Goal: Task Accomplishment & Management: Use online tool/utility

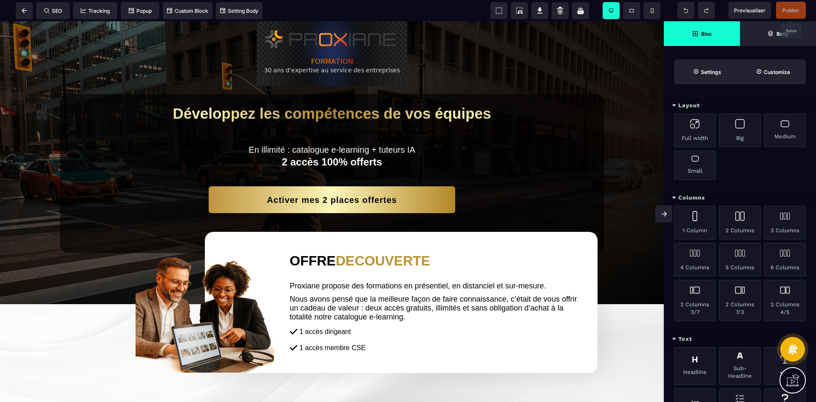
click at [797, 6] on span "Publier" at bounding box center [791, 10] width 30 height 17
click at [790, 15] on span "Publier" at bounding box center [791, 10] width 30 height 17
click at [23, 11] on icon at bounding box center [24, 10] width 5 height 5
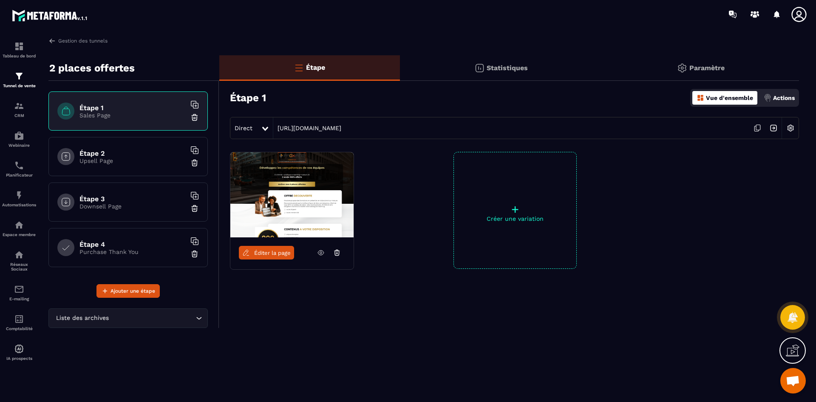
click at [758, 127] on icon at bounding box center [757, 128] width 16 height 16
click at [16, 290] on img at bounding box center [19, 289] width 10 height 10
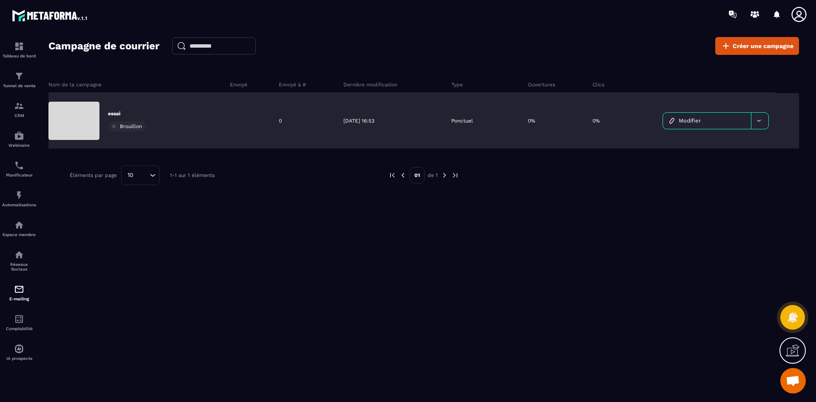
click at [113, 114] on p "essai" at bounding box center [127, 113] width 38 height 7
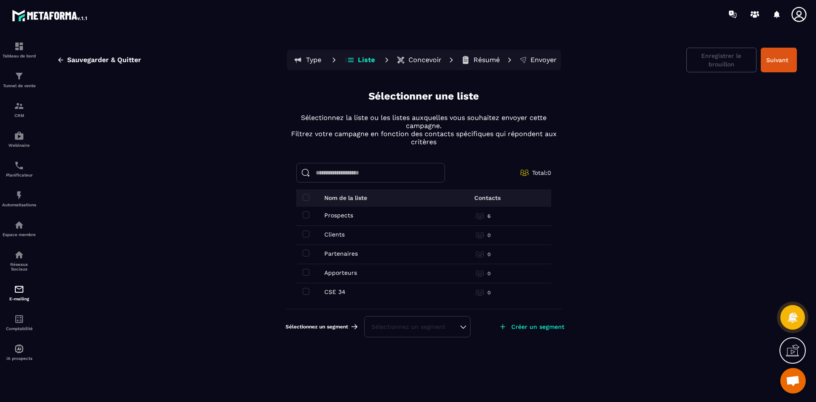
click at [414, 57] on p "Concevoir" at bounding box center [424, 60] width 33 height 8
click at [456, 329] on div "Sélectionnez un segment" at bounding box center [417, 326] width 92 height 8
click at [481, 156] on div "Sélectionner une liste Sélectionnez la liste ou les listes auxquelles vous souh…" at bounding box center [424, 216] width 276 height 255
click at [25, 201] on div "Automatisations" at bounding box center [19, 198] width 34 height 17
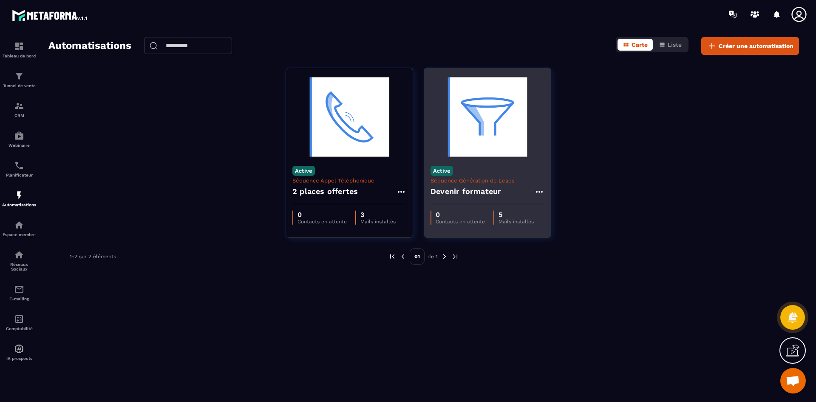
click at [475, 183] on p "Séquence Génération de Leads" at bounding box center [488, 180] width 114 height 6
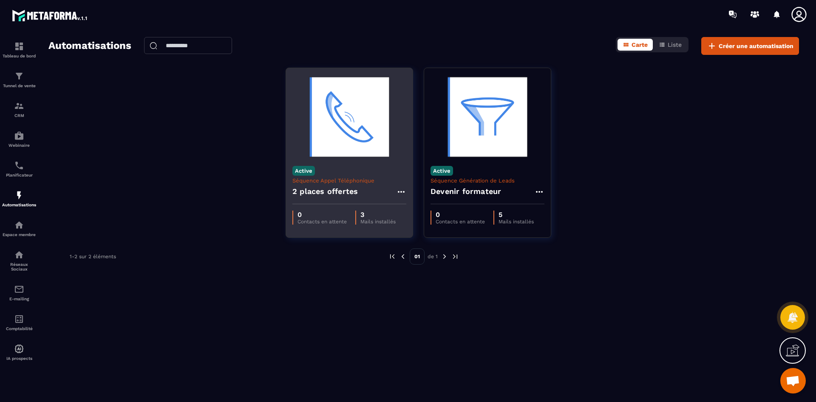
click at [337, 182] on p "Séquence Appel Téléphonique" at bounding box center [349, 180] width 114 height 6
click at [319, 185] on h4 "2 places offertes" at bounding box center [324, 191] width 65 height 12
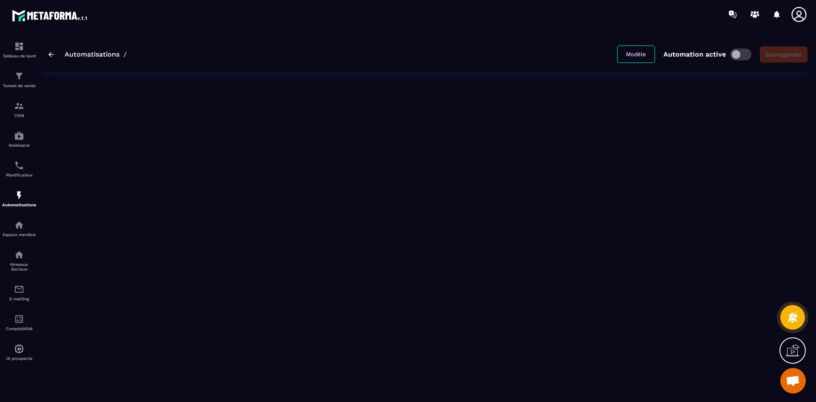
type input "**********"
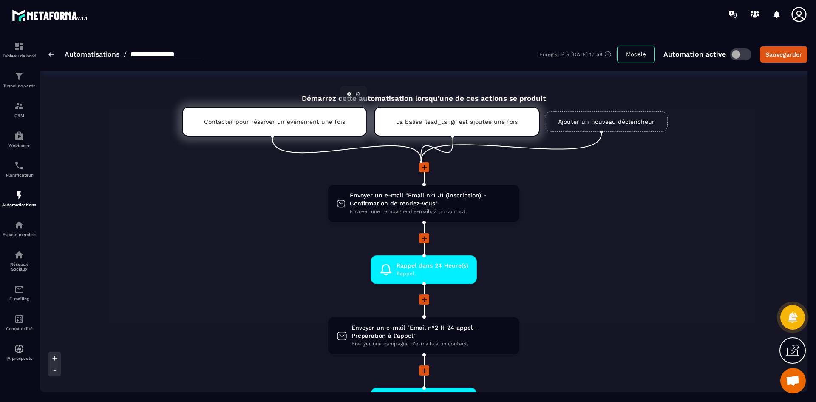
click at [298, 124] on p "Contacter pour réserver un événement une fois" at bounding box center [274, 121] width 141 height 7
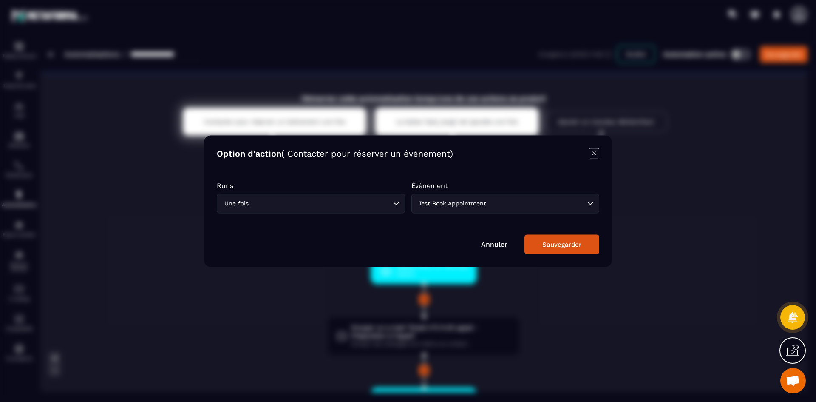
click at [592, 153] on icon "Modal window" at bounding box center [594, 153] width 10 height 10
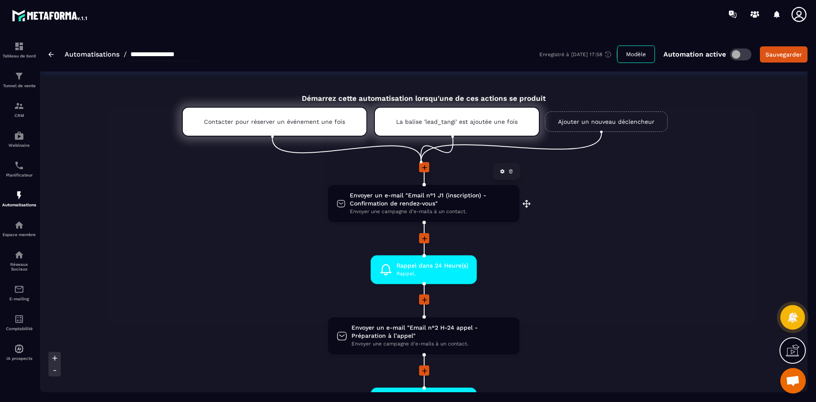
click at [424, 203] on span "Envoyer un e-mail "Email n°1 J1 (inscription) - Confirmation de rendez-vous"" at bounding box center [430, 199] width 161 height 16
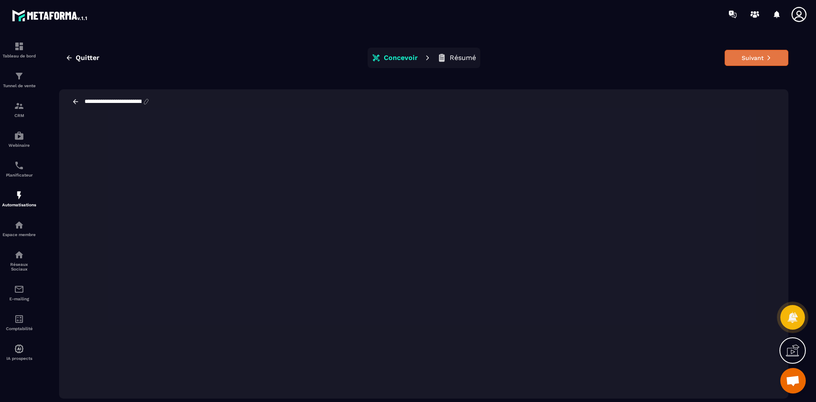
click at [752, 57] on button "Suivant" at bounding box center [757, 58] width 64 height 16
click at [757, 57] on button "Suivant" at bounding box center [757, 58] width 64 height 16
click at [469, 59] on p "Résumé" at bounding box center [463, 58] width 26 height 8
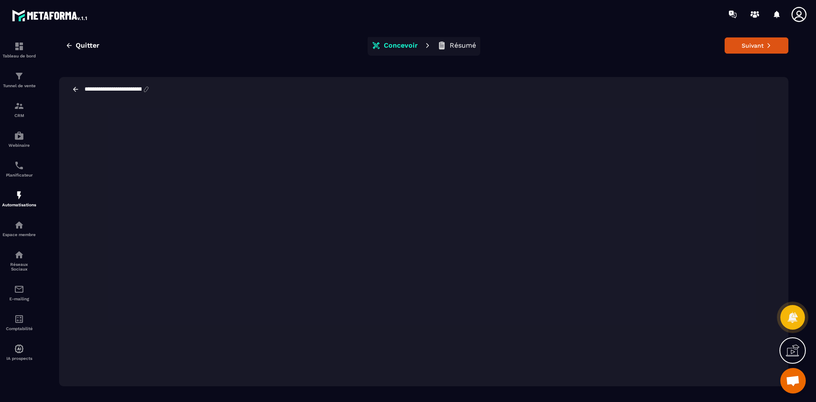
scroll to position [19, 0]
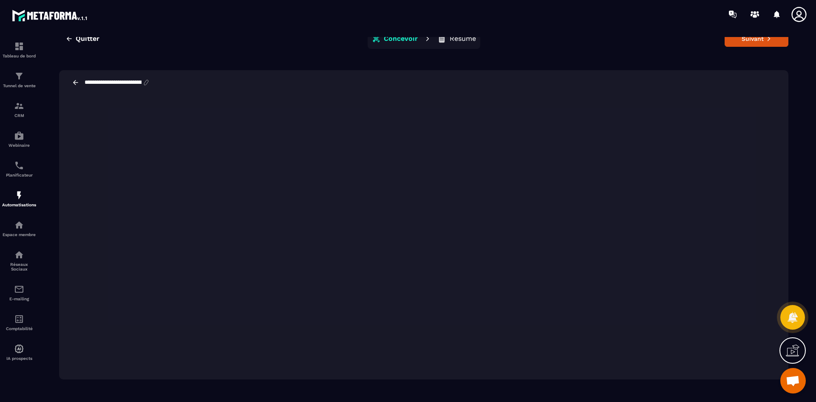
click at [652, 67] on div "**********" at bounding box center [423, 204] width 751 height 372
click at [124, 78] on div "**********" at bounding box center [423, 82] width 729 height 25
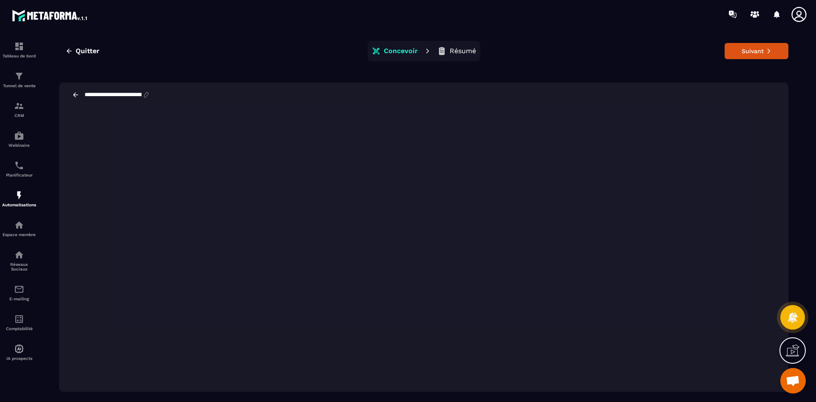
scroll to position [0, 0]
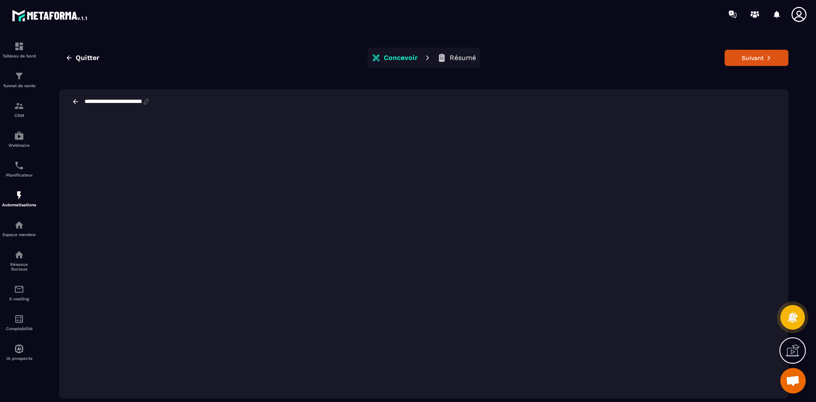
click at [395, 58] on p "Concevoir" at bounding box center [401, 58] width 34 height 8
click at [458, 54] on p "Résumé" at bounding box center [463, 58] width 26 height 8
click at [759, 57] on button "Suivant" at bounding box center [757, 58] width 64 height 16
click at [76, 95] on div "**********" at bounding box center [423, 101] width 729 height 25
click at [74, 102] on icon at bounding box center [76, 102] width 8 height 8
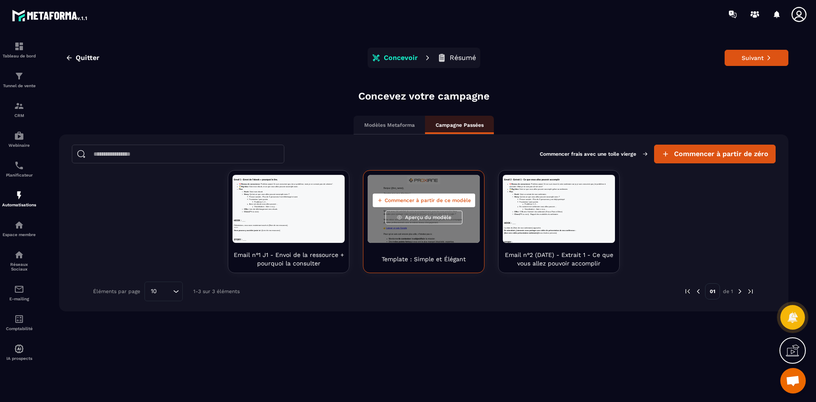
click at [432, 219] on span "Aperçu du modèle" at bounding box center [428, 217] width 46 height 7
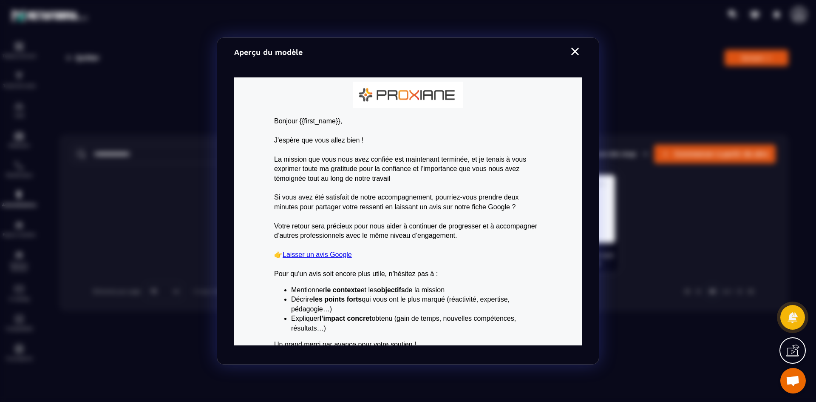
click at [574, 50] on icon "Modal window" at bounding box center [575, 52] width 8 height 8
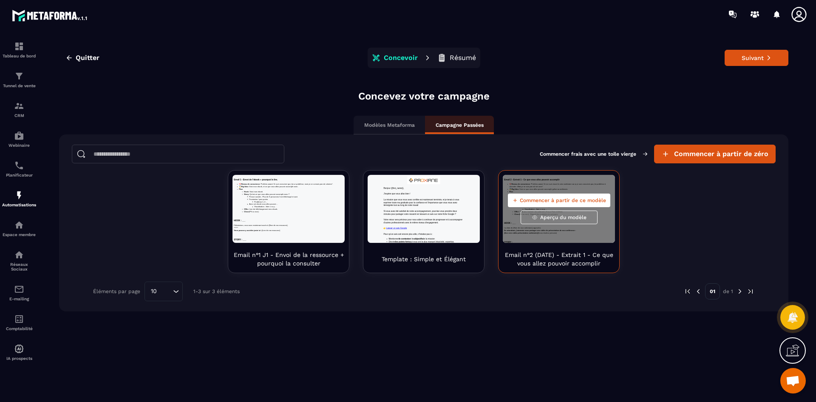
click at [569, 218] on span "Aperçu du modèle" at bounding box center [563, 217] width 46 height 7
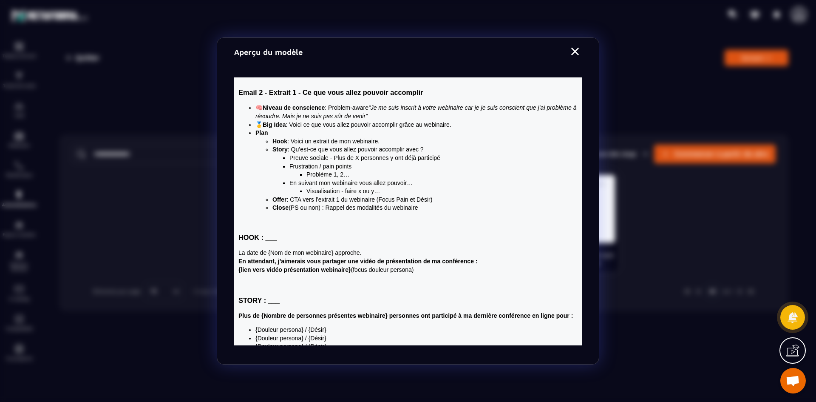
click at [574, 48] on icon "Modal window" at bounding box center [575, 52] width 14 height 14
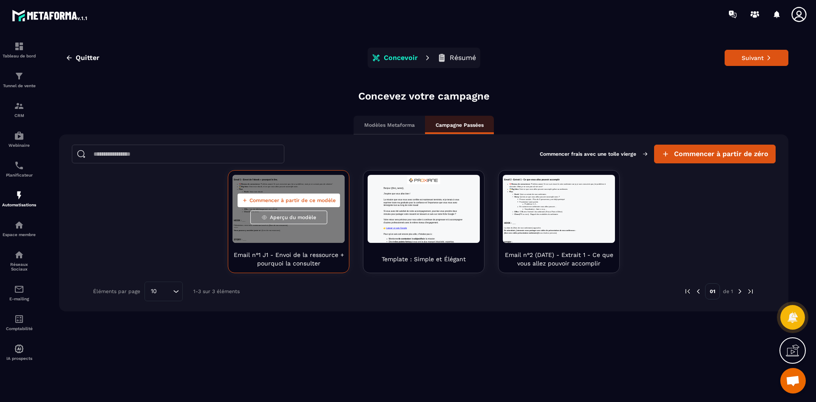
click at [295, 219] on span "Aperçu du modèle" at bounding box center [293, 217] width 46 height 7
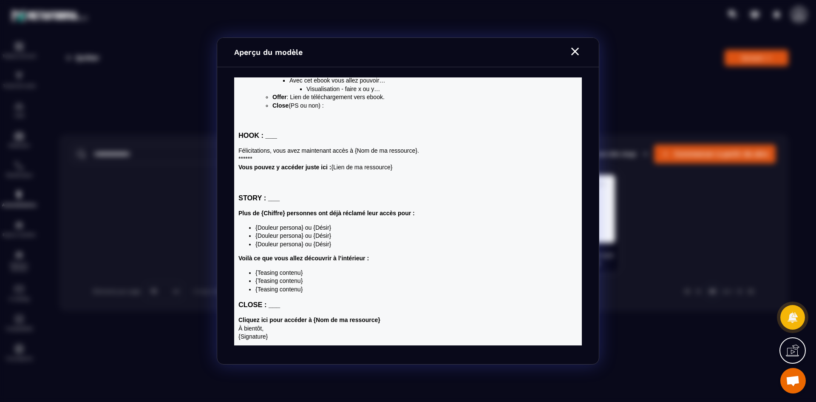
scroll to position [102, 0]
click at [581, 54] on icon "Modal window" at bounding box center [575, 52] width 14 height 14
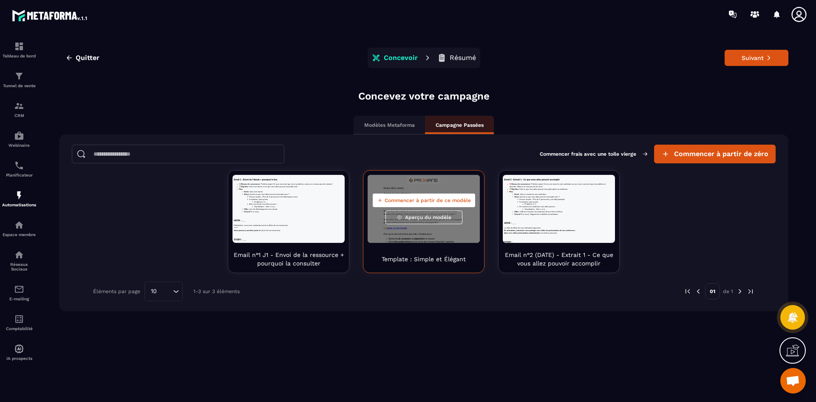
click at [439, 197] on span "Commencer à partir de ce modèle" at bounding box center [428, 200] width 86 height 7
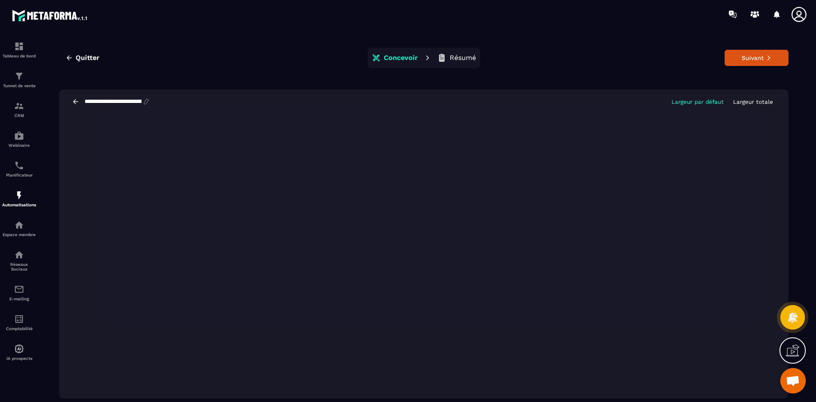
click at [526, 79] on div "**********" at bounding box center [423, 223] width 751 height 372
click at [85, 55] on span "Quitter" at bounding box center [88, 58] width 24 height 8
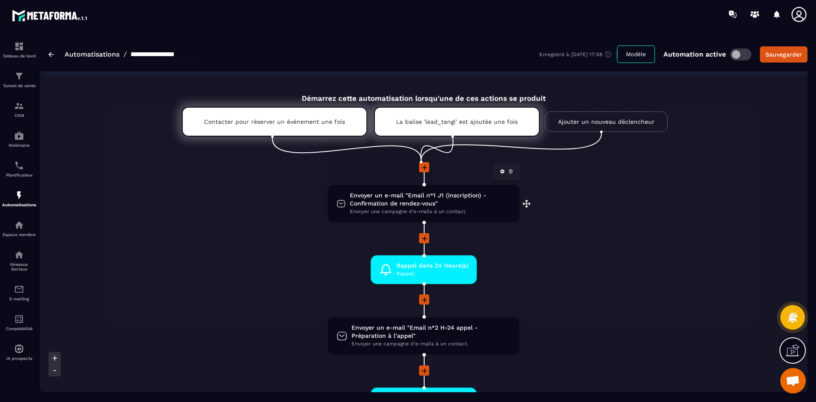
click at [433, 201] on span "Envoyer un e-mail "Email n°1 J1 (inscription) - Confirmation de rendez-vous"" at bounding box center [430, 199] width 161 height 16
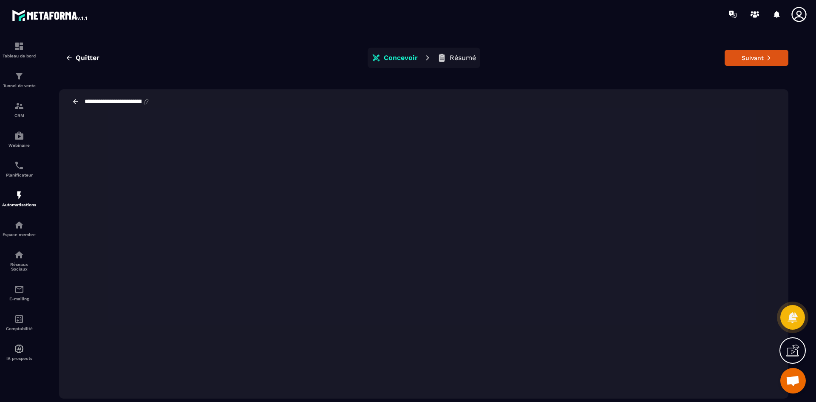
click at [465, 50] on button "Résumé" at bounding box center [457, 57] width 44 height 17
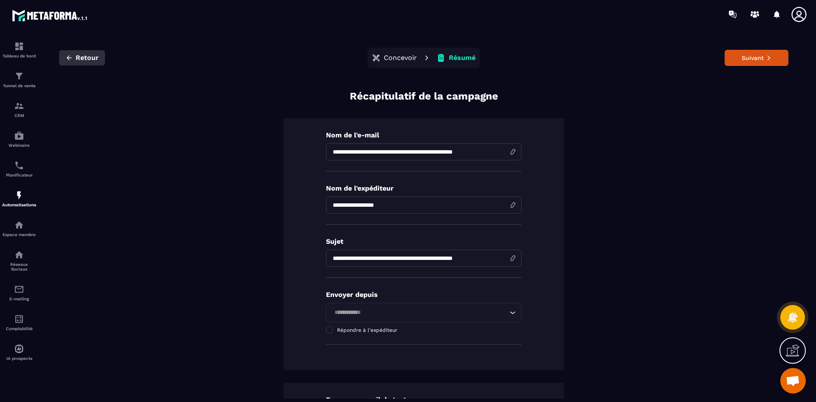
click at [83, 60] on span "Retour" at bounding box center [87, 58] width 23 height 8
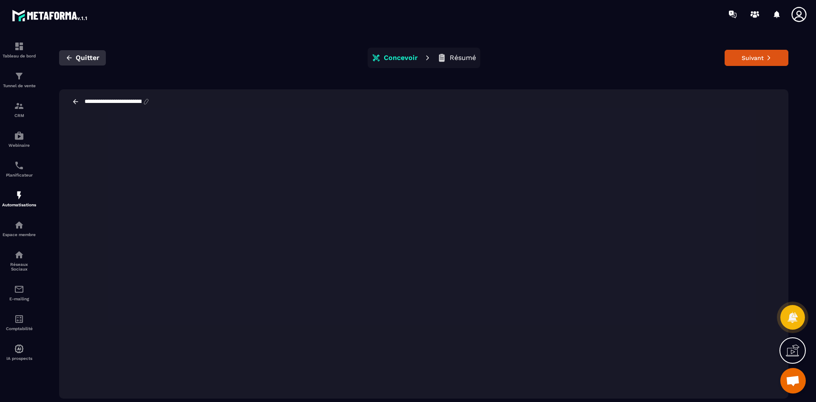
click at [89, 56] on span "Quitter" at bounding box center [88, 58] width 24 height 8
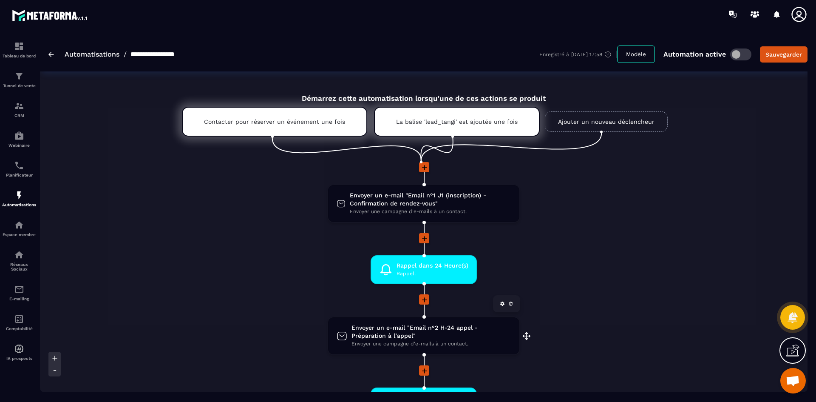
click at [441, 328] on span "Envoyer un e-mail "Email n°2 H-24 appel - Préparation à l’appel"" at bounding box center [430, 331] width 159 height 16
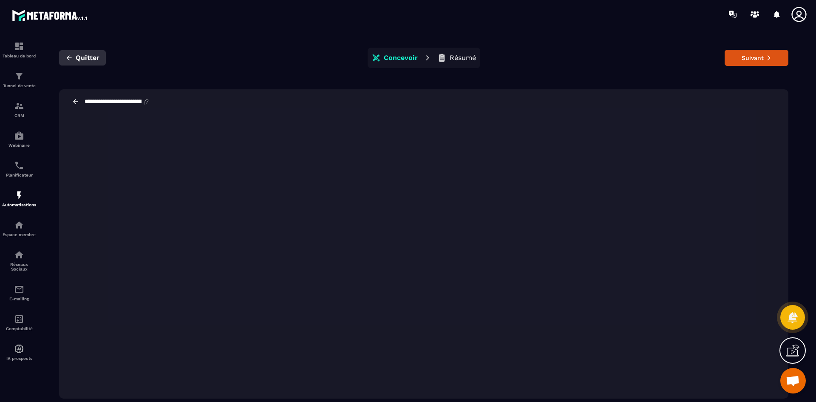
click at [94, 57] on span "Quitter" at bounding box center [88, 58] width 24 height 8
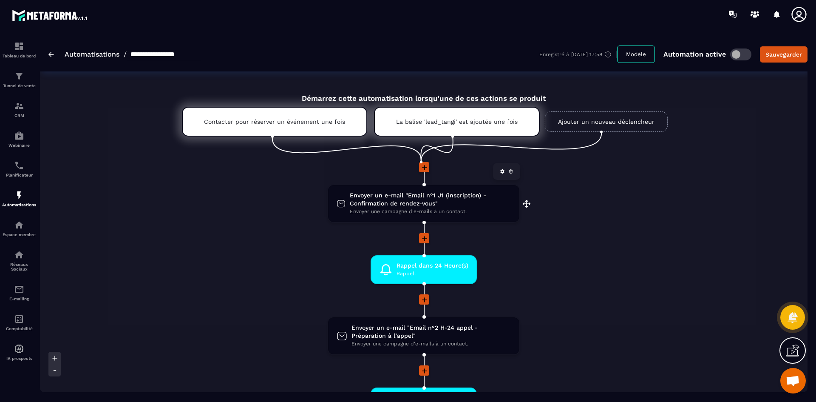
click at [421, 205] on span "Envoyer un e-mail "Email n°1 J1 (inscription) - Confirmation de rendez-vous"" at bounding box center [430, 199] width 161 height 16
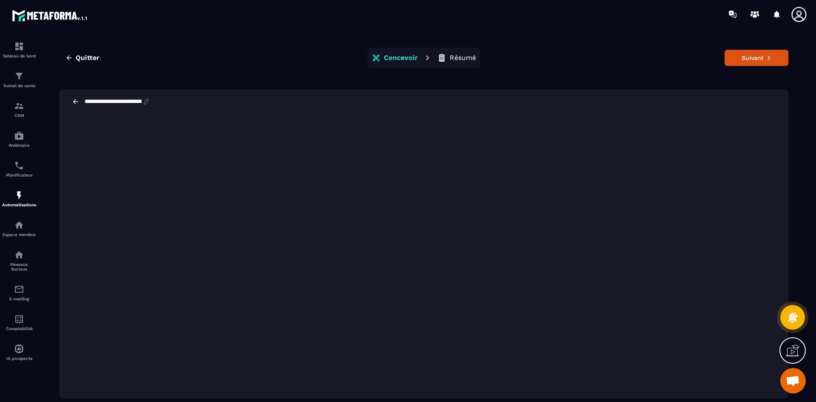
click at [469, 58] on p "Résumé" at bounding box center [463, 58] width 26 height 8
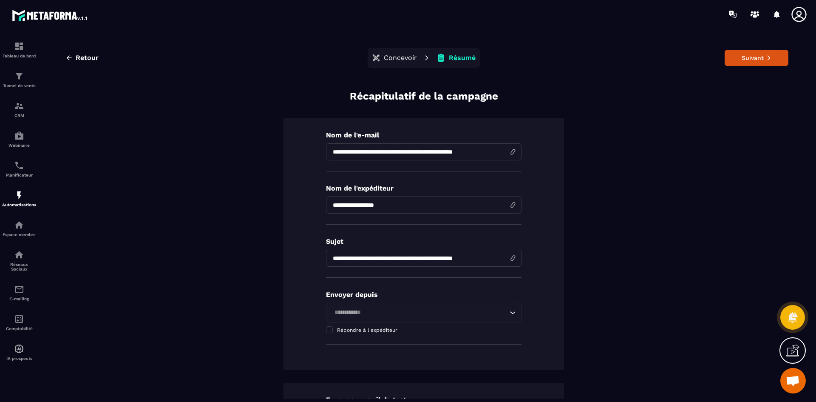
click at [397, 55] on p "Concevoir" at bounding box center [400, 58] width 33 height 8
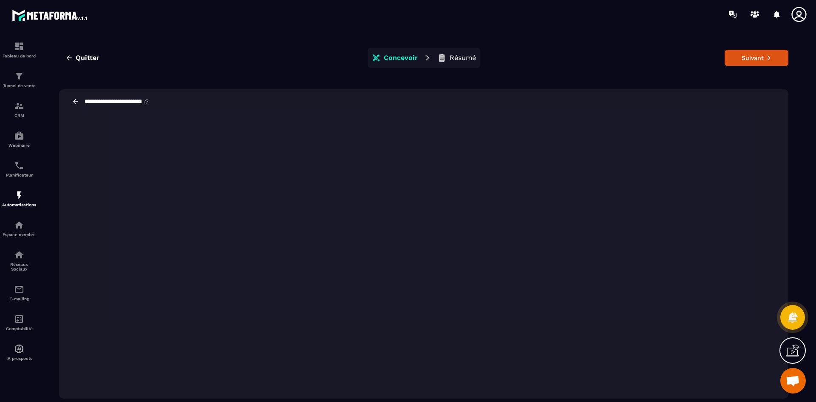
click at [148, 100] on icon at bounding box center [146, 101] width 4 height 5
click at [134, 103] on input "**********" at bounding box center [113, 101] width 59 height 7
click at [394, 58] on p "Concevoir" at bounding box center [401, 58] width 34 height 8
click at [123, 97] on div "**********" at bounding box center [423, 101] width 729 height 25
click at [76, 103] on icon at bounding box center [76, 102] width 8 height 8
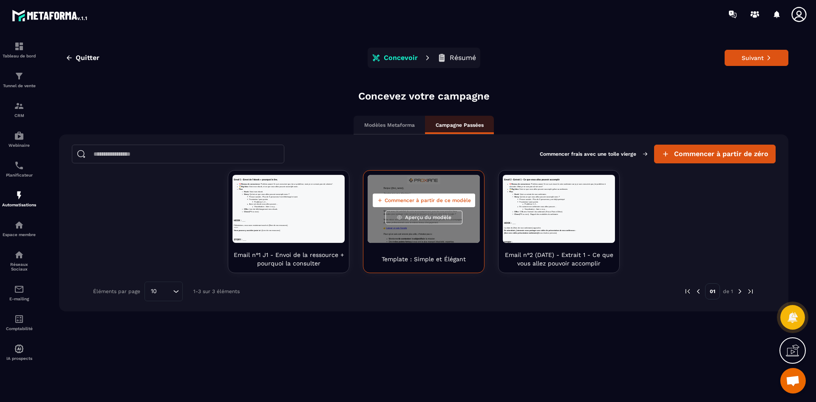
click at [438, 197] on span "Commencer à partir de ce modèle" at bounding box center [428, 200] width 86 height 7
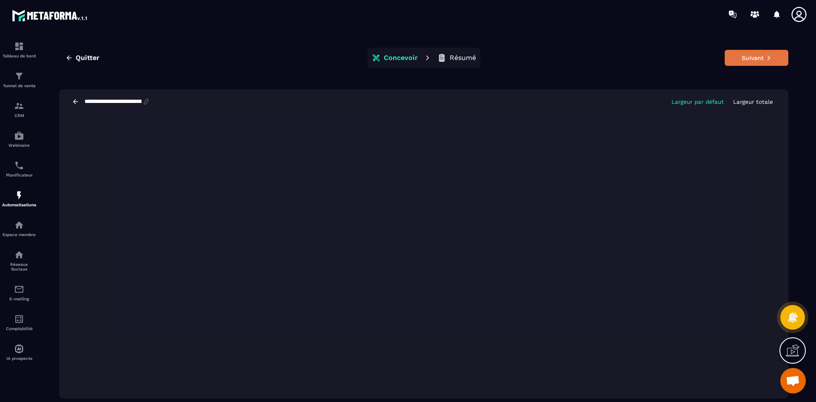
click at [769, 59] on icon at bounding box center [768, 58] width 3 height 5
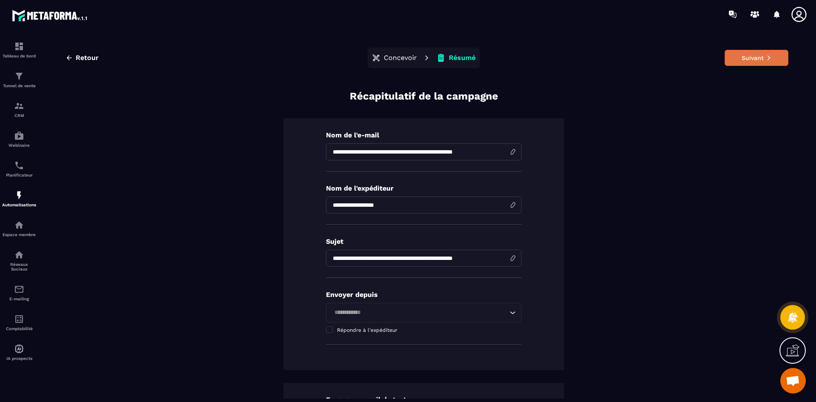
click at [733, 54] on button "Suivant" at bounding box center [757, 58] width 64 height 16
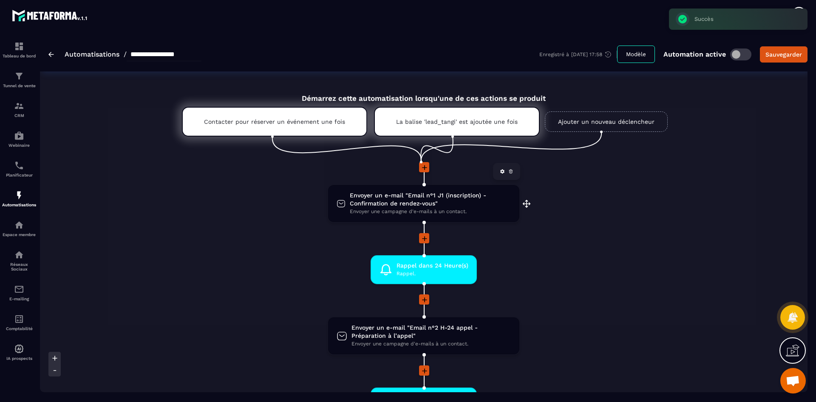
click at [397, 202] on span "Envoyer un e-mail "Email n°1 J1 (inscription) - Confirmation de rendez-vous"" at bounding box center [430, 199] width 161 height 16
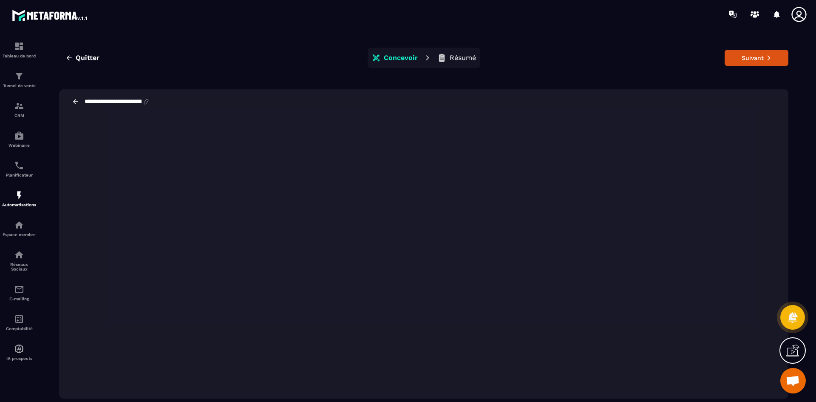
click at [573, 69] on div "**********" at bounding box center [423, 223] width 751 height 372
click at [748, 62] on button "Suivant" at bounding box center [757, 58] width 64 height 16
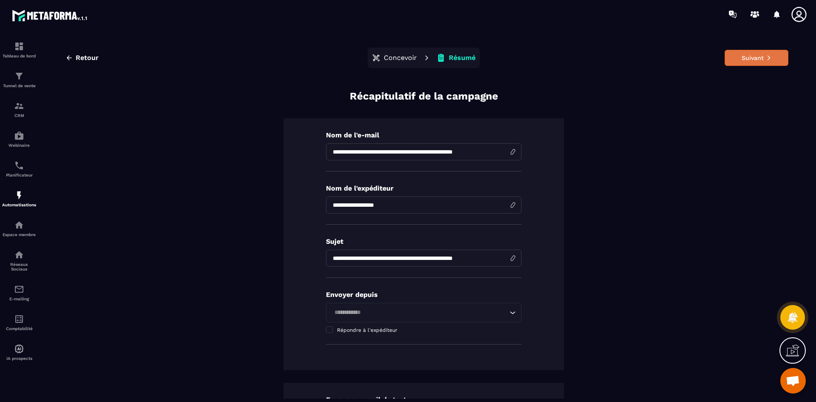
click at [752, 60] on button "Suivant" at bounding box center [757, 58] width 64 height 16
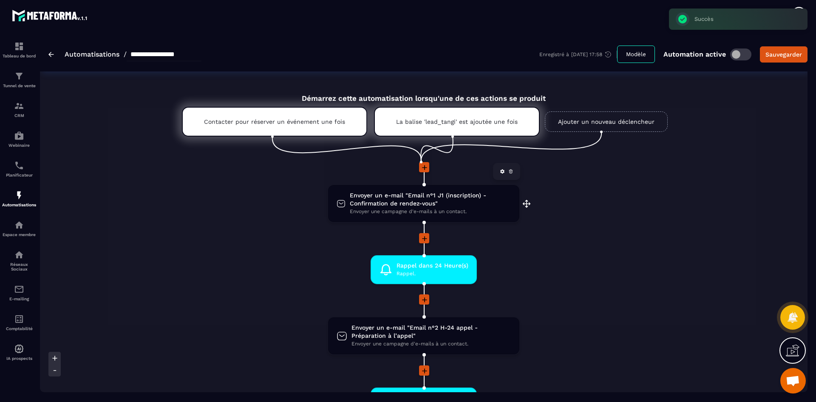
click at [467, 206] on span "Envoyer un e-mail "Email n°1 J1 (inscription) - Confirmation de rendez-vous"" at bounding box center [430, 199] width 161 height 16
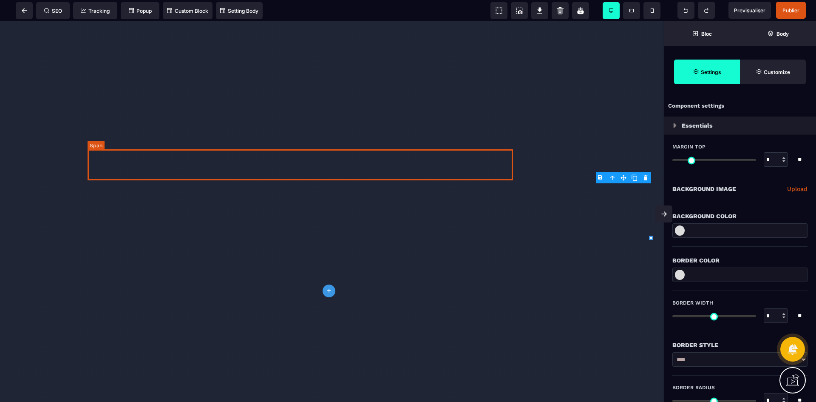
select select "**"
select select "*"
select select "**"
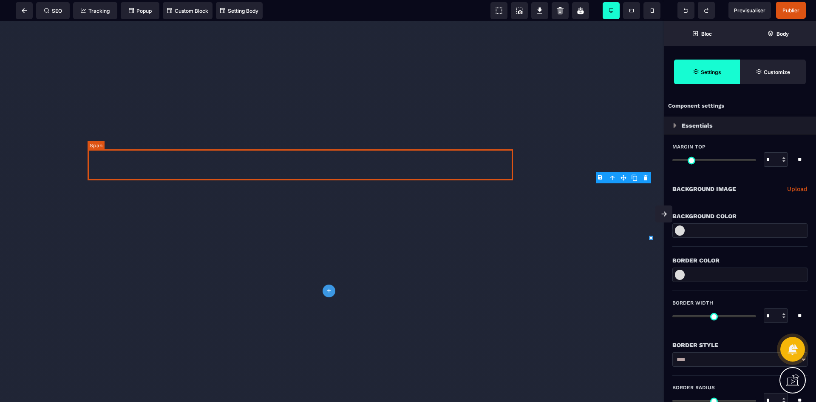
select select "**"
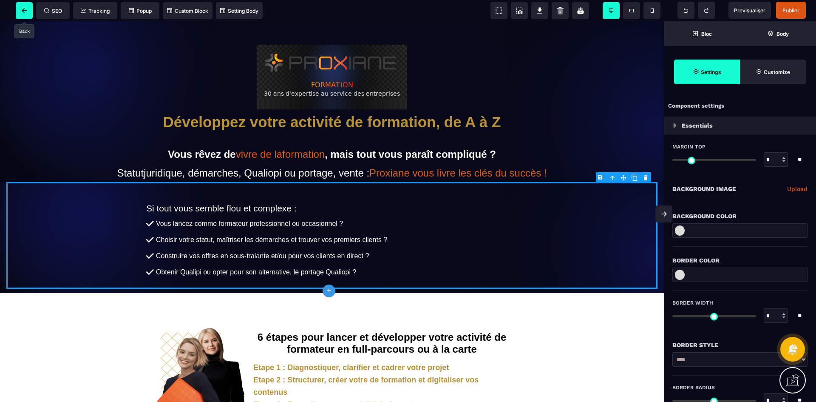
click at [25, 7] on span at bounding box center [24, 10] width 17 height 17
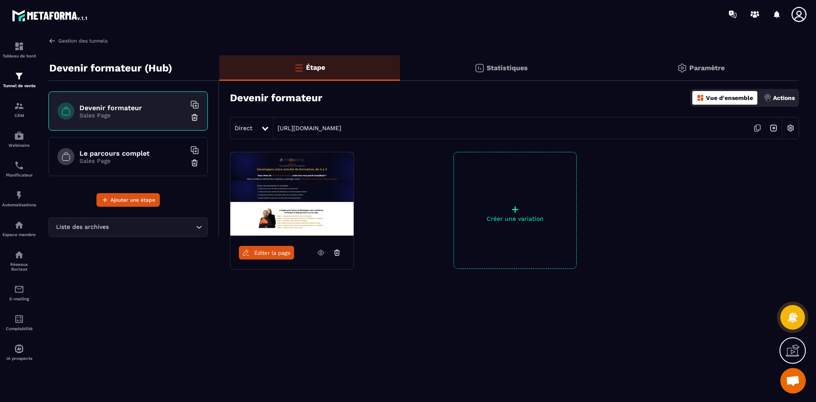
click at [59, 41] on link "Gestion des tunnels" at bounding box center [77, 41] width 59 height 8
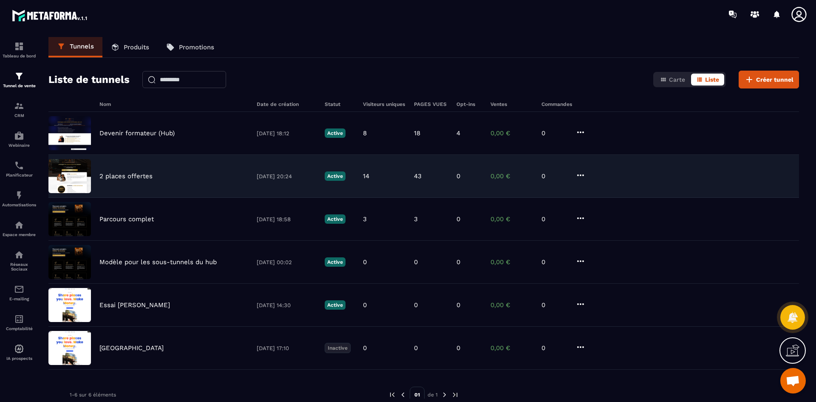
click at [98, 198] on div "2 places offertes 08/08/2025 20:24 Active 14 43 0 0,00 € 0" at bounding box center [423, 219] width 751 height 43
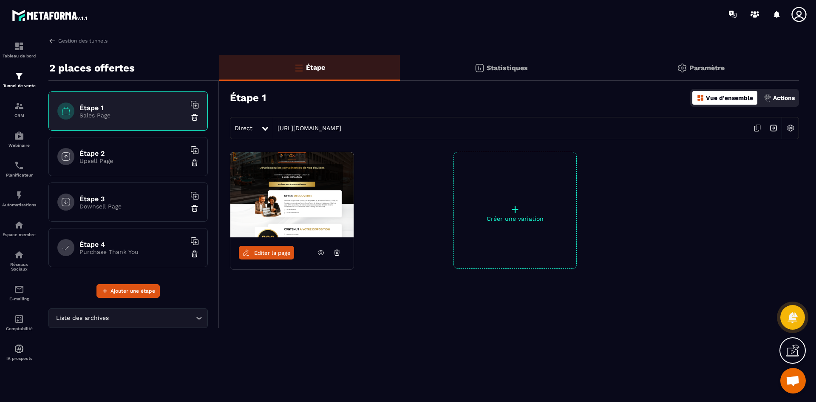
click at [755, 126] on icon at bounding box center [756, 128] width 4 height 5
click at [278, 254] on span "Éditer la page" at bounding box center [272, 252] width 37 height 6
